Goal: Check status: Check status

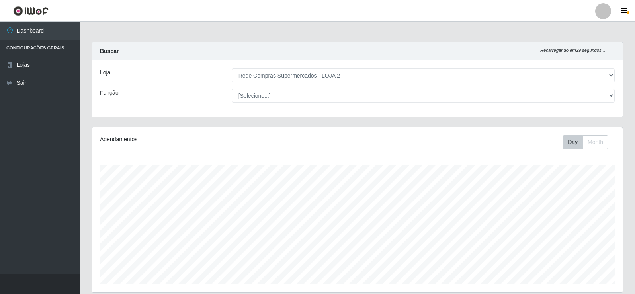
select select "161"
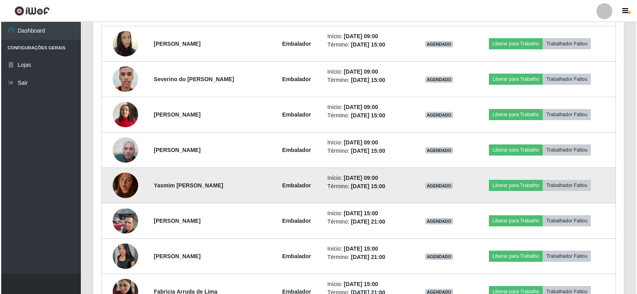
scroll to position [318, 0]
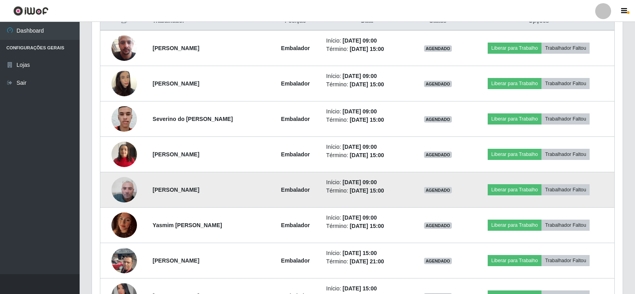
click at [120, 192] on img at bounding box center [123, 189] width 25 height 45
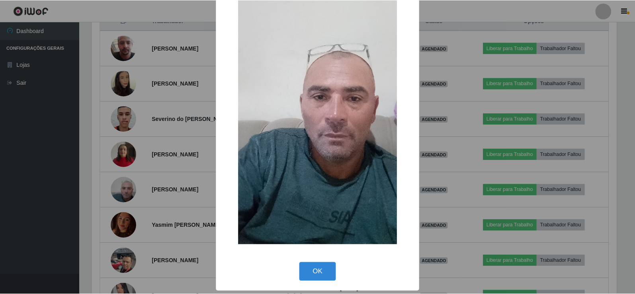
scroll to position [58, 0]
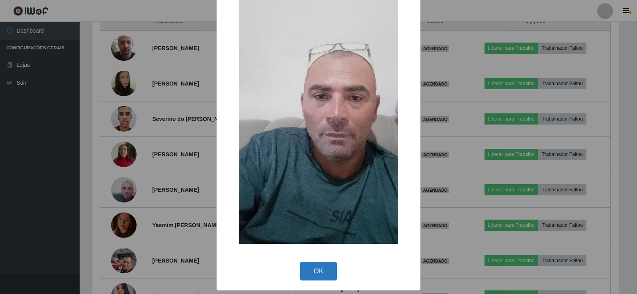
click at [320, 273] on button "OK" at bounding box center [318, 271] width 37 height 19
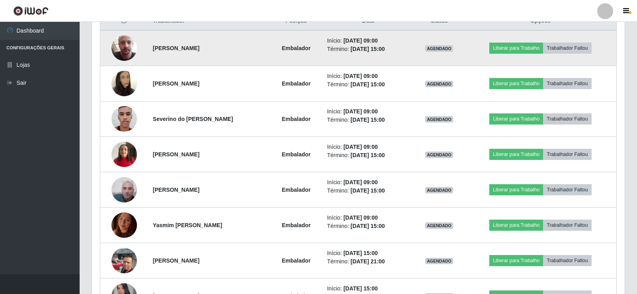
scroll to position [165, 530]
click at [123, 47] on img at bounding box center [123, 47] width 25 height 45
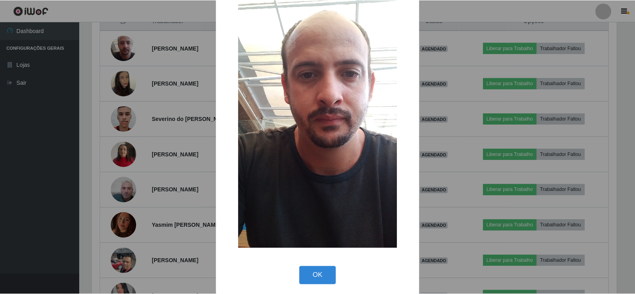
scroll to position [58, 0]
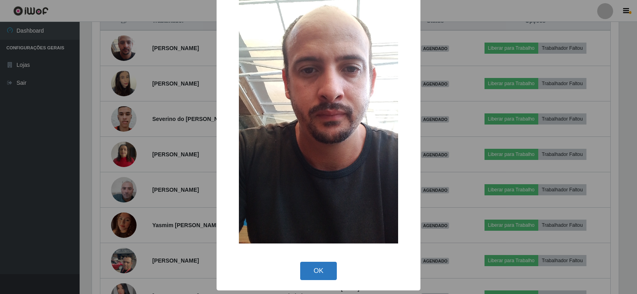
click at [313, 266] on button "OK" at bounding box center [318, 271] width 37 height 19
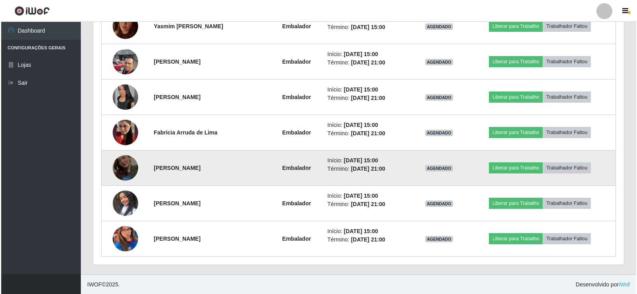
scroll to position [518, 0]
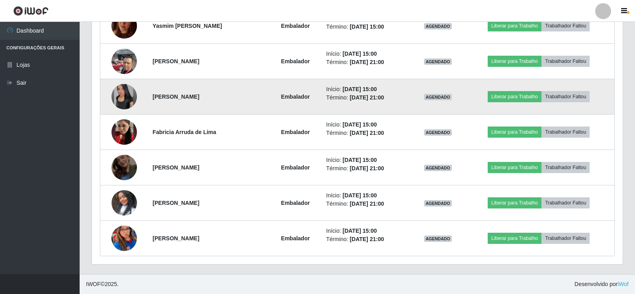
click at [125, 95] on img at bounding box center [123, 96] width 25 height 25
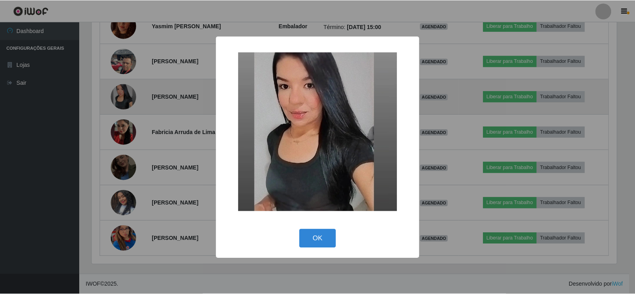
scroll to position [165, 526]
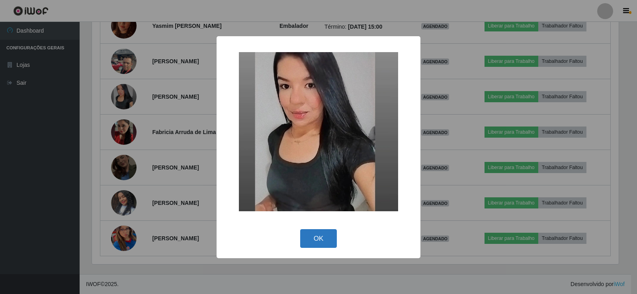
click at [326, 233] on button "OK" at bounding box center [318, 238] width 37 height 19
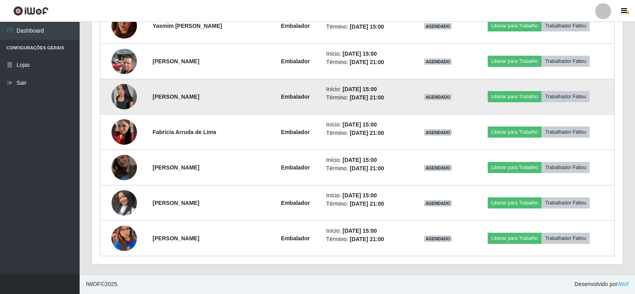
scroll to position [165, 530]
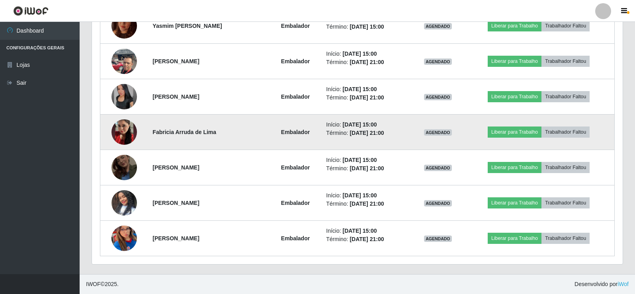
click at [123, 133] on img at bounding box center [123, 131] width 25 height 45
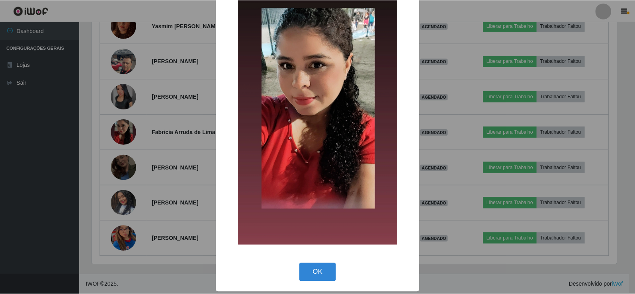
scroll to position [58, 0]
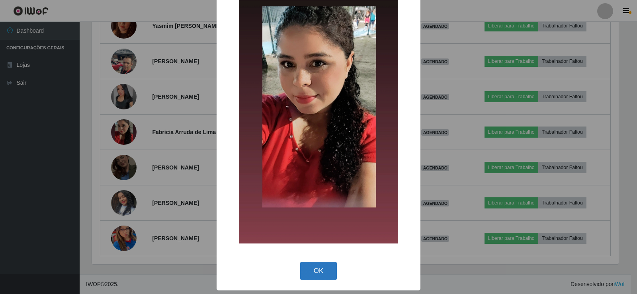
click at [321, 267] on button "OK" at bounding box center [318, 271] width 37 height 19
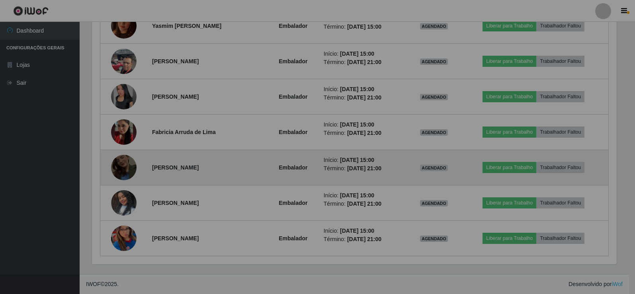
scroll to position [165, 530]
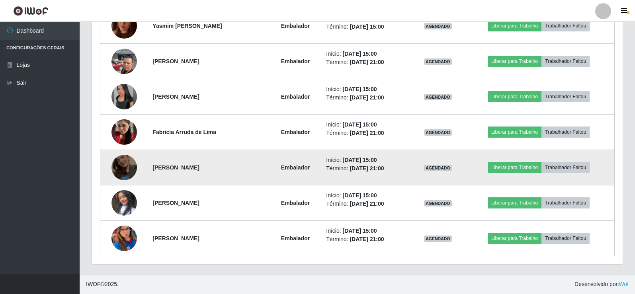
click at [122, 163] on img at bounding box center [123, 167] width 25 height 45
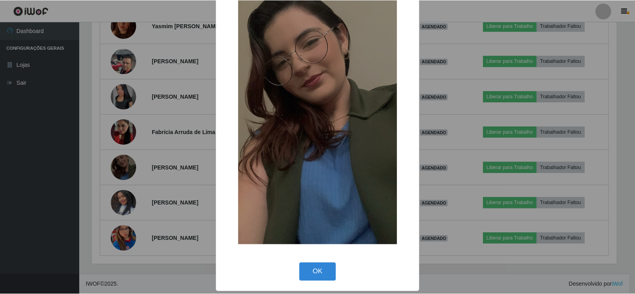
scroll to position [58, 0]
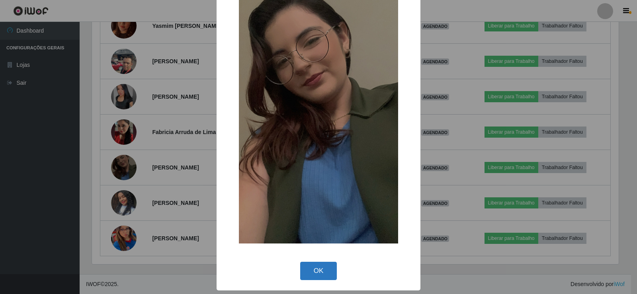
click at [322, 270] on button "OK" at bounding box center [318, 271] width 37 height 19
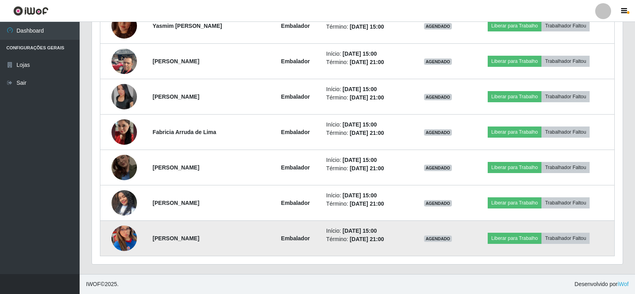
scroll to position [0, 0]
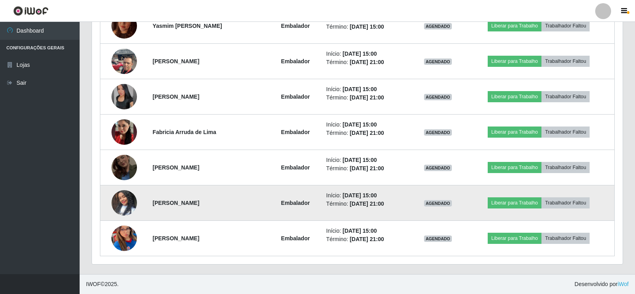
click at [119, 205] on img at bounding box center [123, 202] width 25 height 45
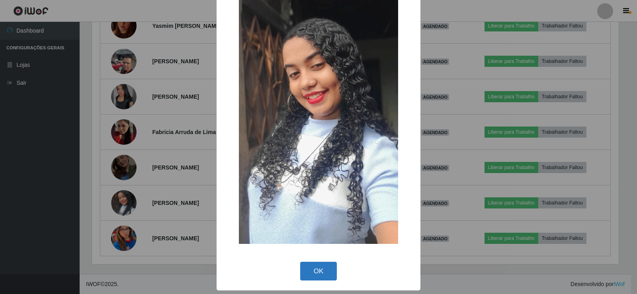
click at [319, 262] on button "OK" at bounding box center [318, 271] width 37 height 19
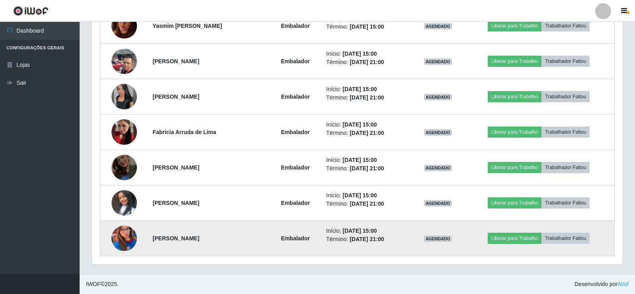
click at [120, 237] on img at bounding box center [123, 238] width 25 height 55
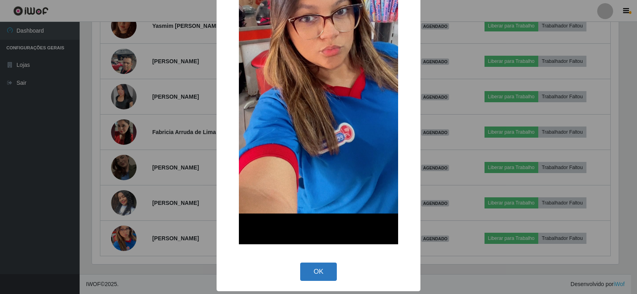
click at [318, 263] on button "OK" at bounding box center [318, 272] width 37 height 19
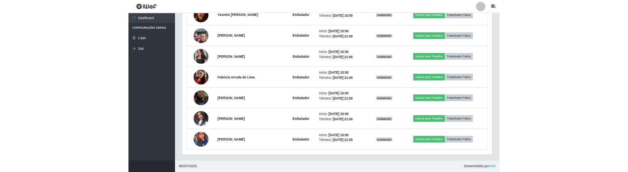
scroll to position [397727, 397368]
